Goal: Task Accomplishment & Management: Use online tool/utility

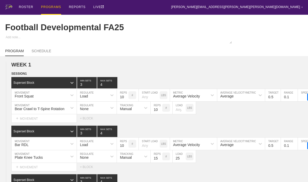
click at [49, 9] on div "PROGRAMS" at bounding box center [51, 7] width 20 height 15
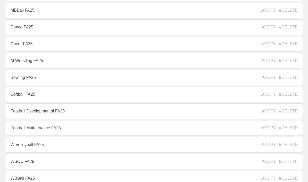
scroll to position [98, 0]
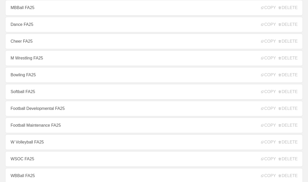
click at [19, 128] on link "Football Maintenance FA25" at bounding box center [154, 125] width 298 height 15
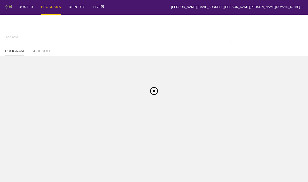
type textarea "x"
type input "Football Maintenance FA25"
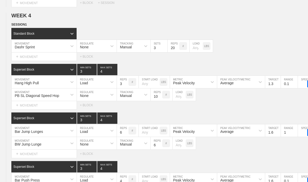
scroll to position [1381, 0]
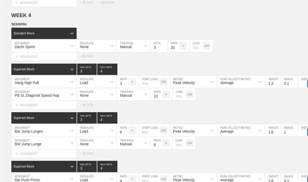
click at [0, 0] on circle at bounding box center [0, 0] width 0 height 0
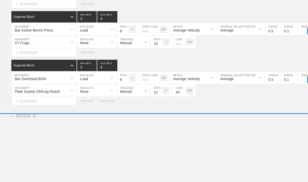
scroll to position [3087, 0]
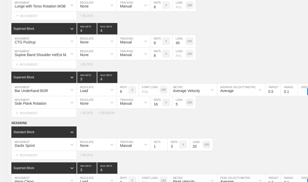
click at [208, 69] on div "Select... MOVEMENT + MOVEMENT + BLOCK" at bounding box center [154, 64] width 308 height 8
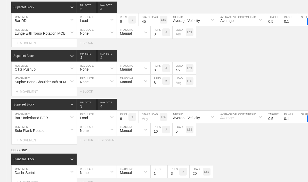
type textarea "x"
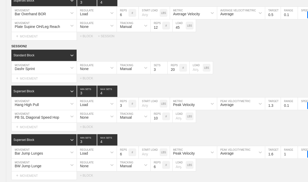
scroll to position [2917, 0]
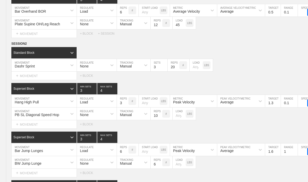
click at [172, 71] on input "20" at bounding box center [174, 65] width 12 height 12
type input "15"
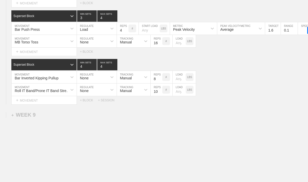
scroll to position [3087, 0]
type textarea "x"
